Goal: Transaction & Acquisition: Purchase product/service

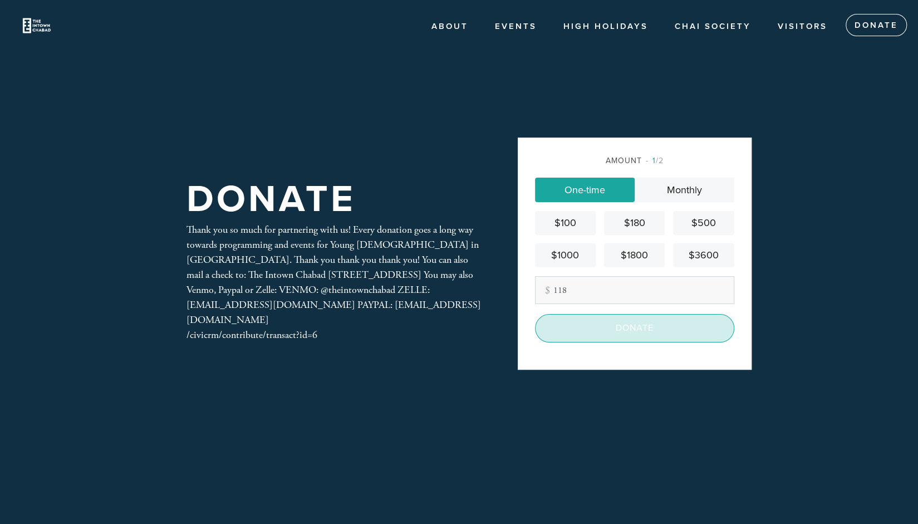
type input "118"
click at [646, 330] on input "Donate" at bounding box center [634, 328] width 199 height 28
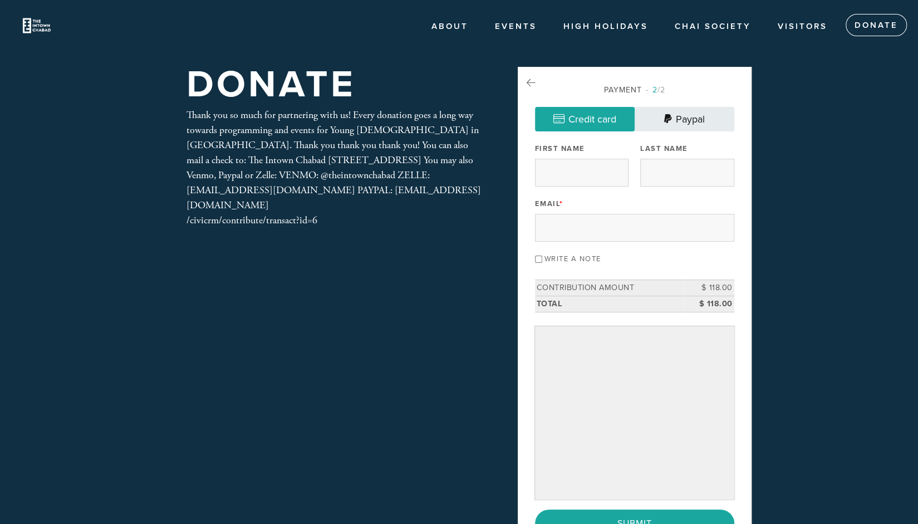
click at [692, 126] on link "Paypal" at bounding box center [685, 119] width 100 height 24
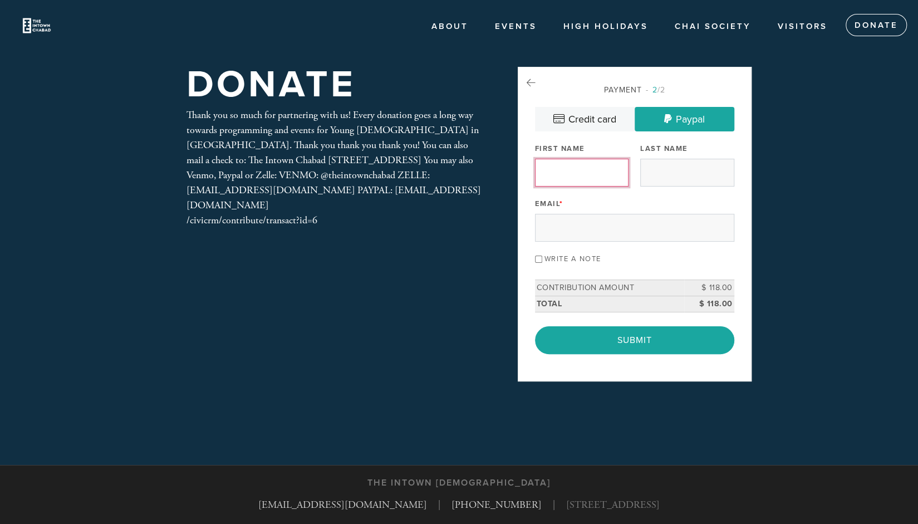
click at [561, 170] on input "First Name" at bounding box center [582, 173] width 94 height 28
type input "[PERSON_NAME]"
type input "Bazerman"
type input "[EMAIL_ADDRESS][DOMAIN_NAME]"
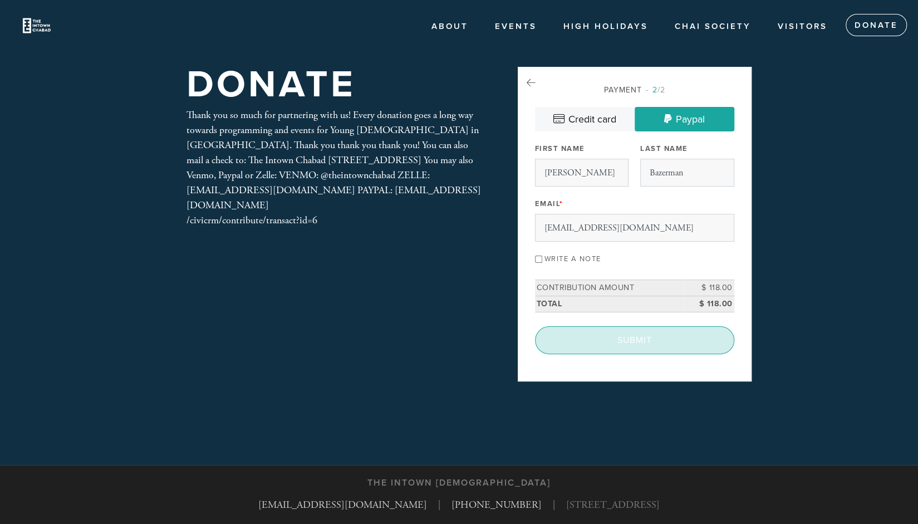
click at [637, 341] on input "Submit" at bounding box center [634, 340] width 199 height 28
